Goal: Transaction & Acquisition: Purchase product/service

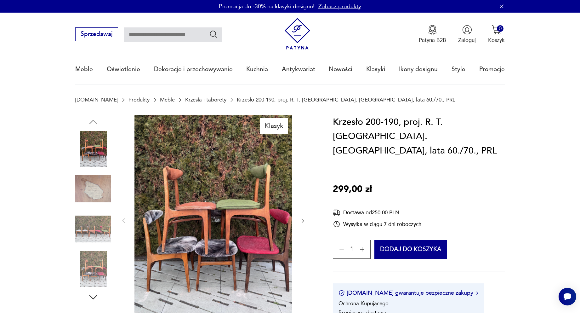
click at [362, 246] on icon "button" at bounding box center [362, 249] width 6 height 6
click at [362, 240] on div "5" at bounding box center [352, 249] width 38 height 19
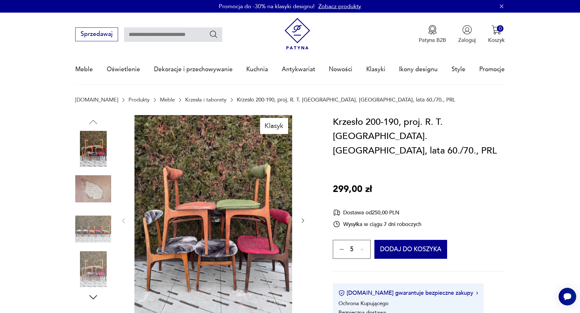
click at [362, 240] on div "5" at bounding box center [352, 249] width 38 height 19
click at [341, 246] on icon "button" at bounding box center [342, 249] width 6 height 6
click at [361, 246] on icon "button" at bounding box center [362, 249] width 6 height 6
click at [409, 240] on button "Dodaj do koszyka" at bounding box center [410, 249] width 73 height 19
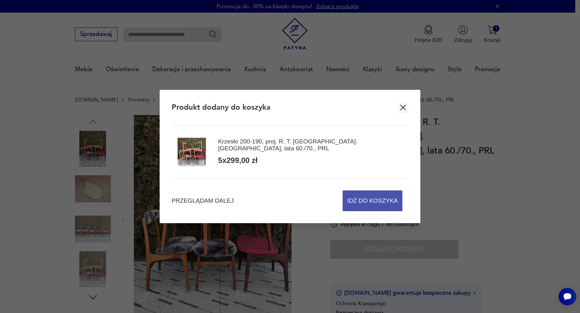
click at [370, 199] on span "Idź do koszyka" at bounding box center [372, 201] width 51 height 20
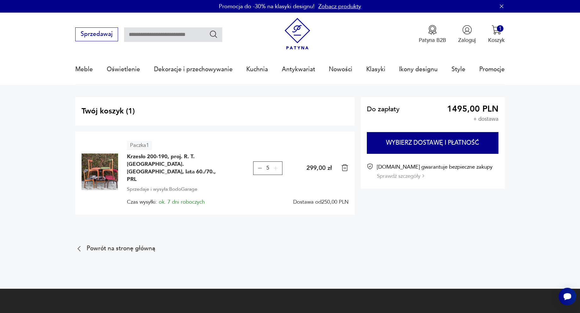
click at [257, 165] on icon "button" at bounding box center [259, 167] width 5 height 5
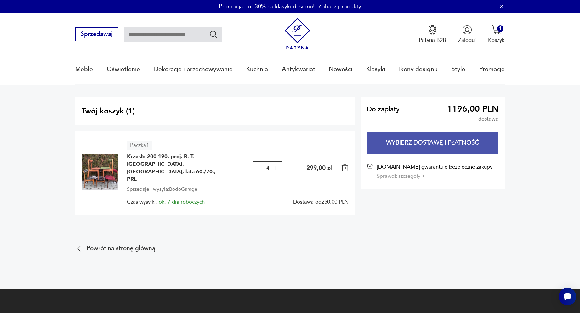
click at [424, 140] on button "Wybierz dostawę i płatność" at bounding box center [433, 143] width 132 height 22
